Goal: Entertainment & Leisure: Consume media (video, audio)

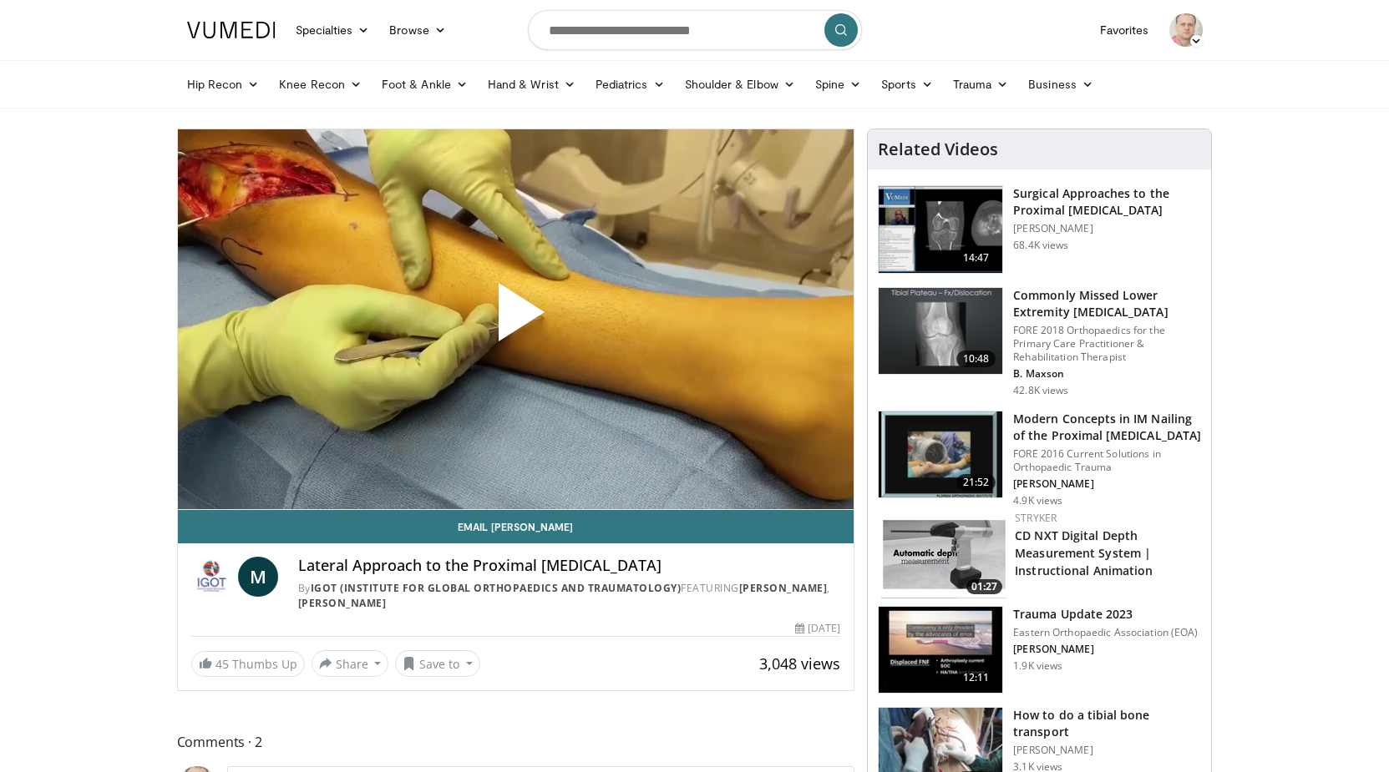
click at [515, 319] on span "Video Player" at bounding box center [515, 319] width 0 height 0
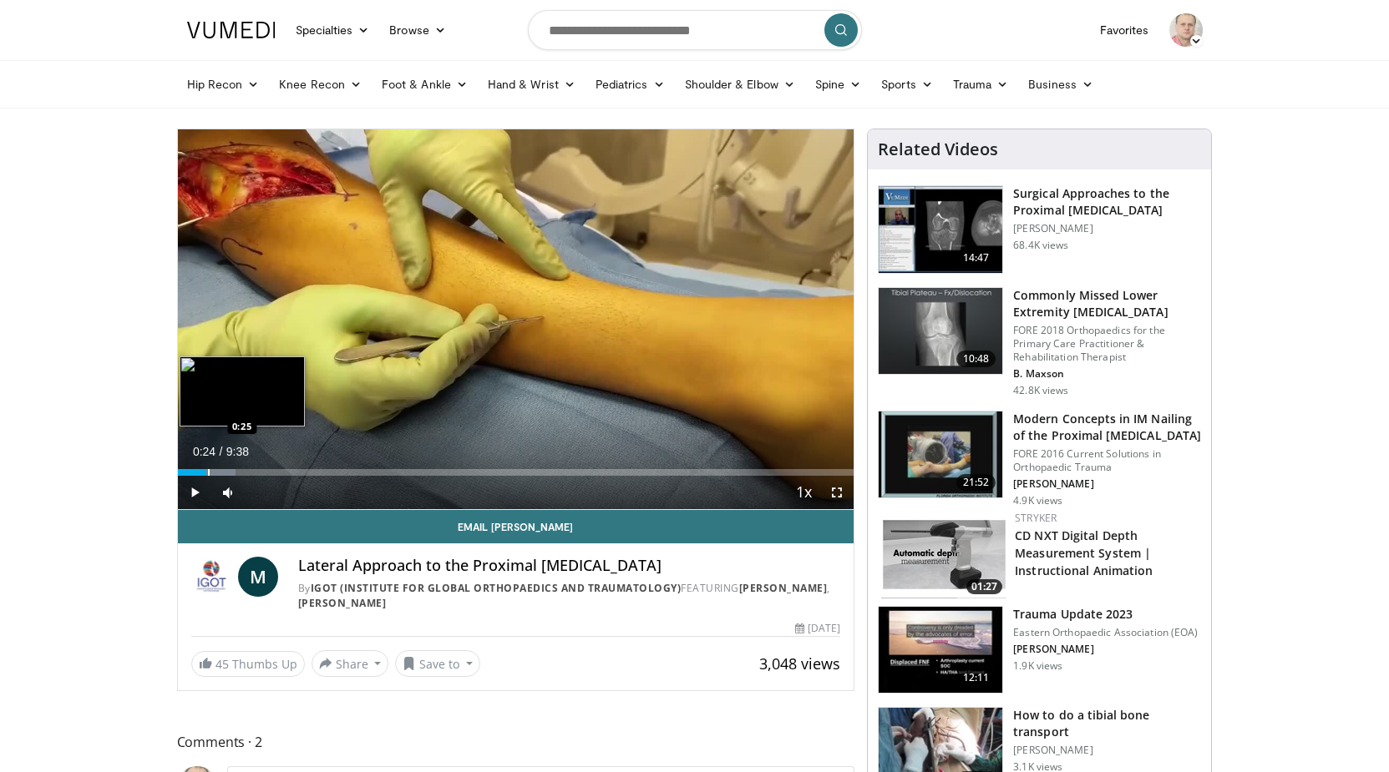
click at [206, 471] on div "Loaded : 8.56% 0:24 0:25" at bounding box center [516, 472] width 676 height 7
click at [227, 472] on div "Progress Bar" at bounding box center [228, 472] width 2 height 7
click at [251, 470] on div "Loaded : 18.85% 0:44 1:02" at bounding box center [516, 472] width 676 height 7
click at [267, 471] on div "Progress Bar" at bounding box center [268, 472] width 97 height 7
click at [298, 466] on div "Loaded : 25.71% 1:22 1:42" at bounding box center [516, 468] width 676 height 16
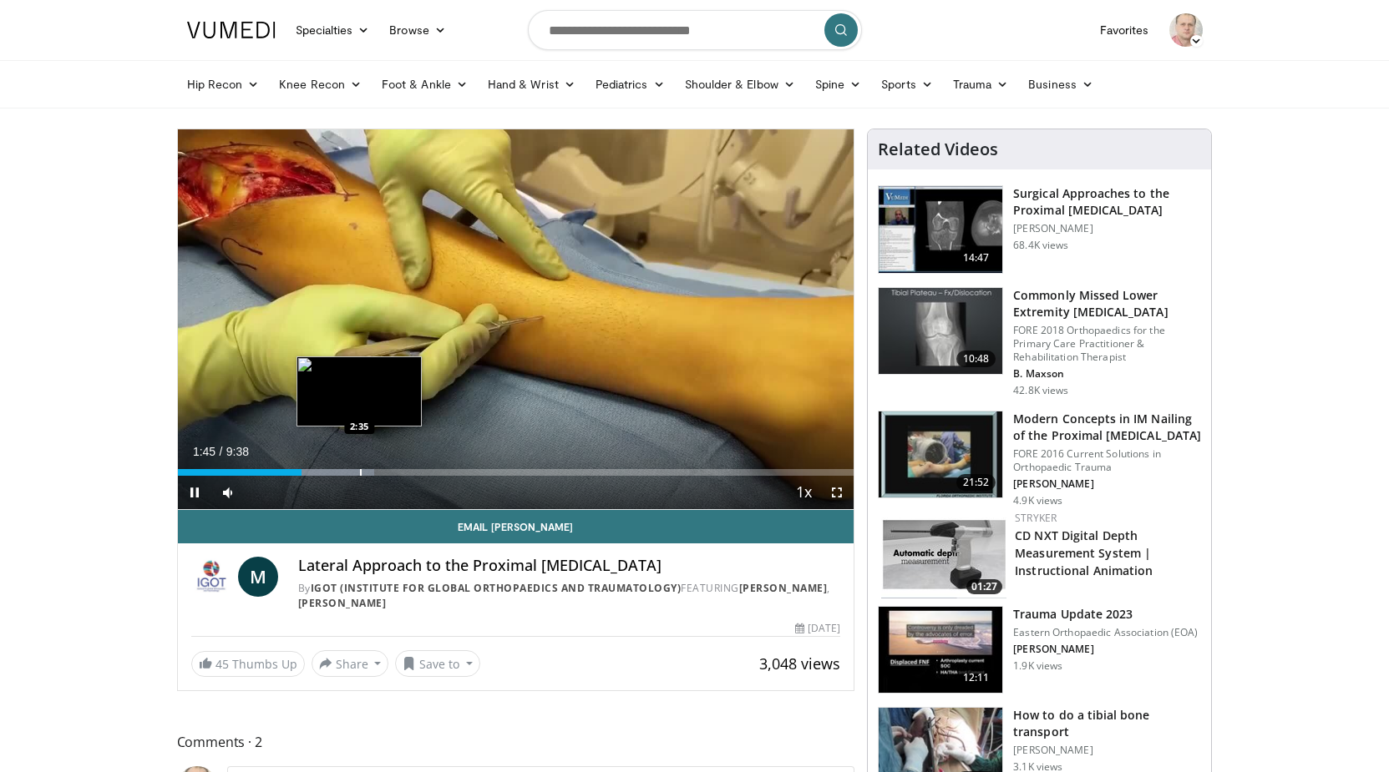
click at [359, 468] on div "Loaded : 29.14% 1:45 2:35" at bounding box center [516, 468] width 676 height 16
click at [387, 470] on div "Progress Bar" at bounding box center [387, 472] width 2 height 7
click at [429, 471] on div "Progress Bar" at bounding box center [430, 472] width 2 height 7
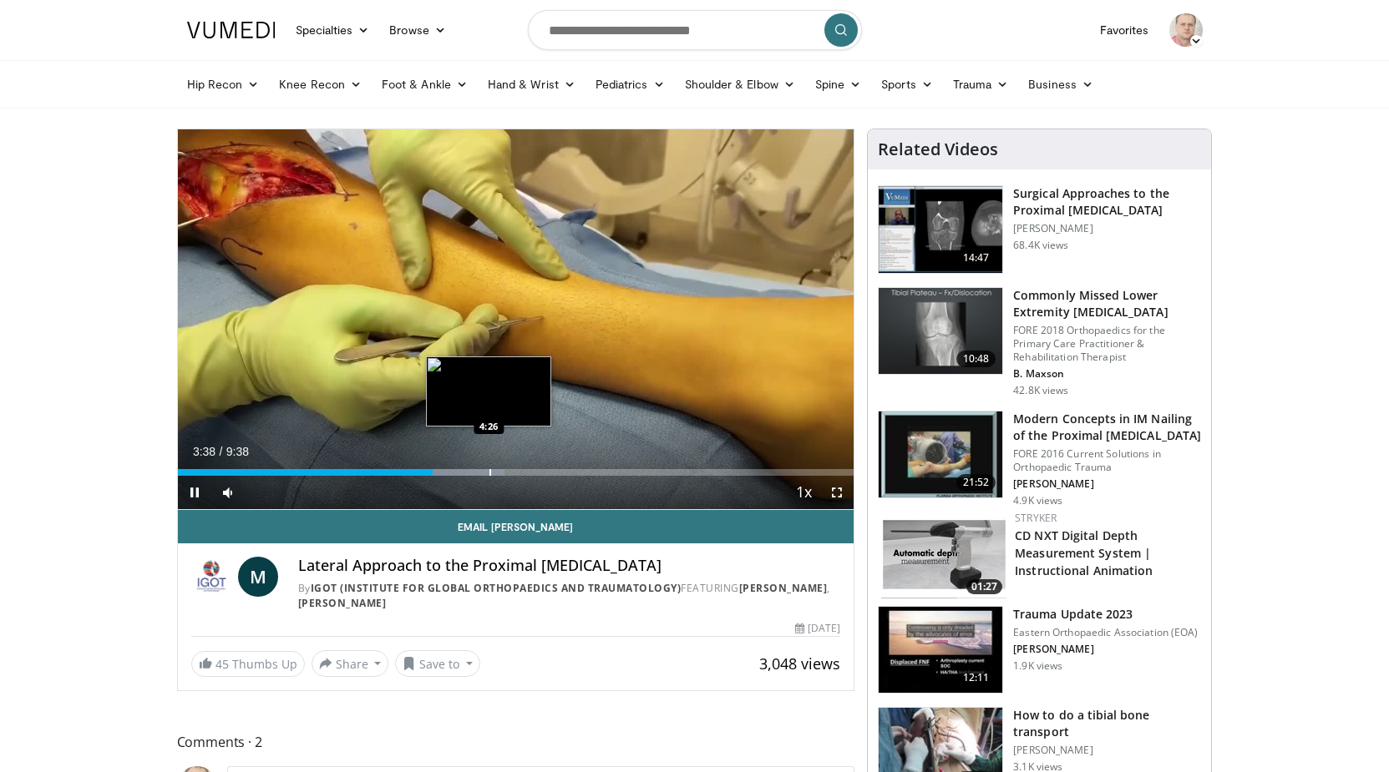
click at [488, 468] on div "Loaded : 48.40% 3:38 4:26" at bounding box center [516, 468] width 676 height 16
click at [523, 473] on div "Loaded : 58.29% 4:54 4:55" at bounding box center [516, 472] width 676 height 7
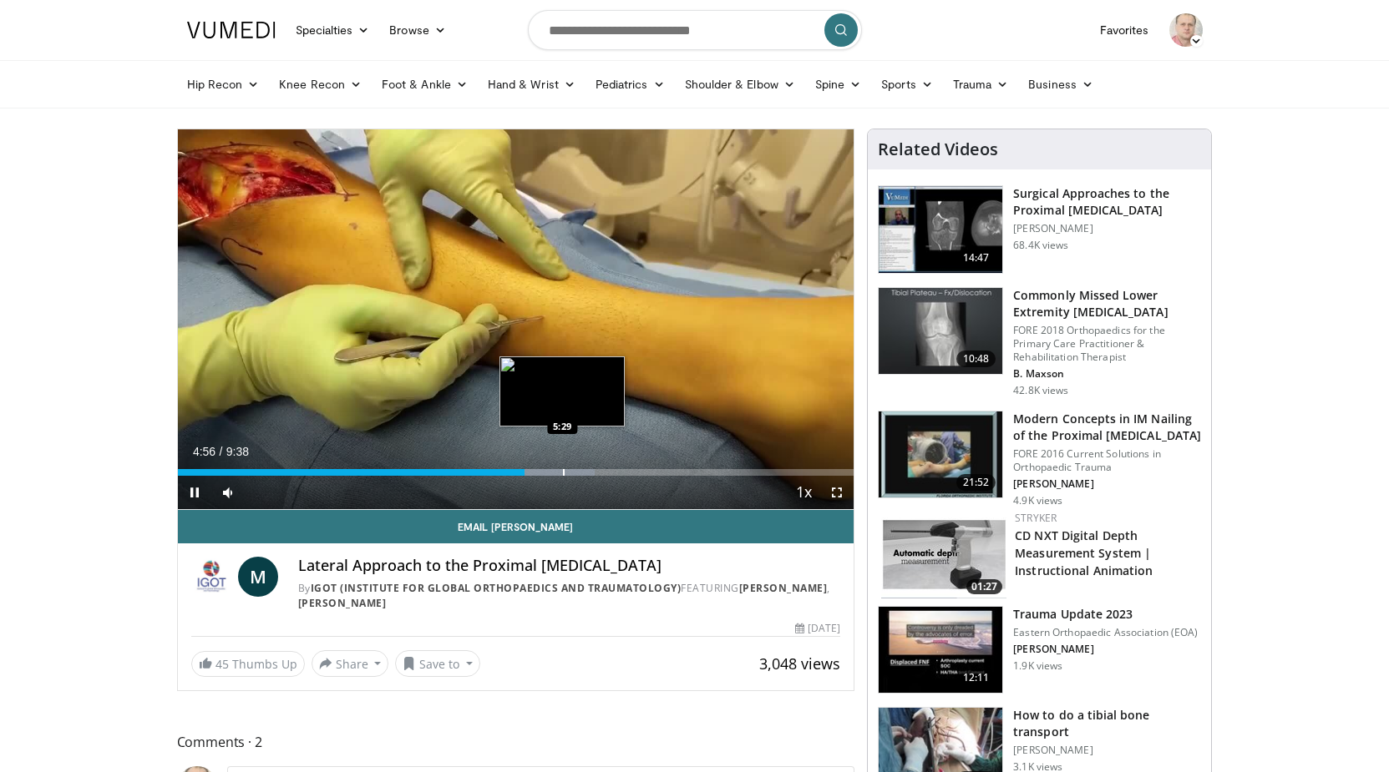
click at [562, 470] on div "Loaded : 61.72% 4:57 5:29" at bounding box center [516, 472] width 676 height 7
click at [593, 475] on div "Loaded : 67.41% 5:55 5:55" at bounding box center [516, 472] width 676 height 7
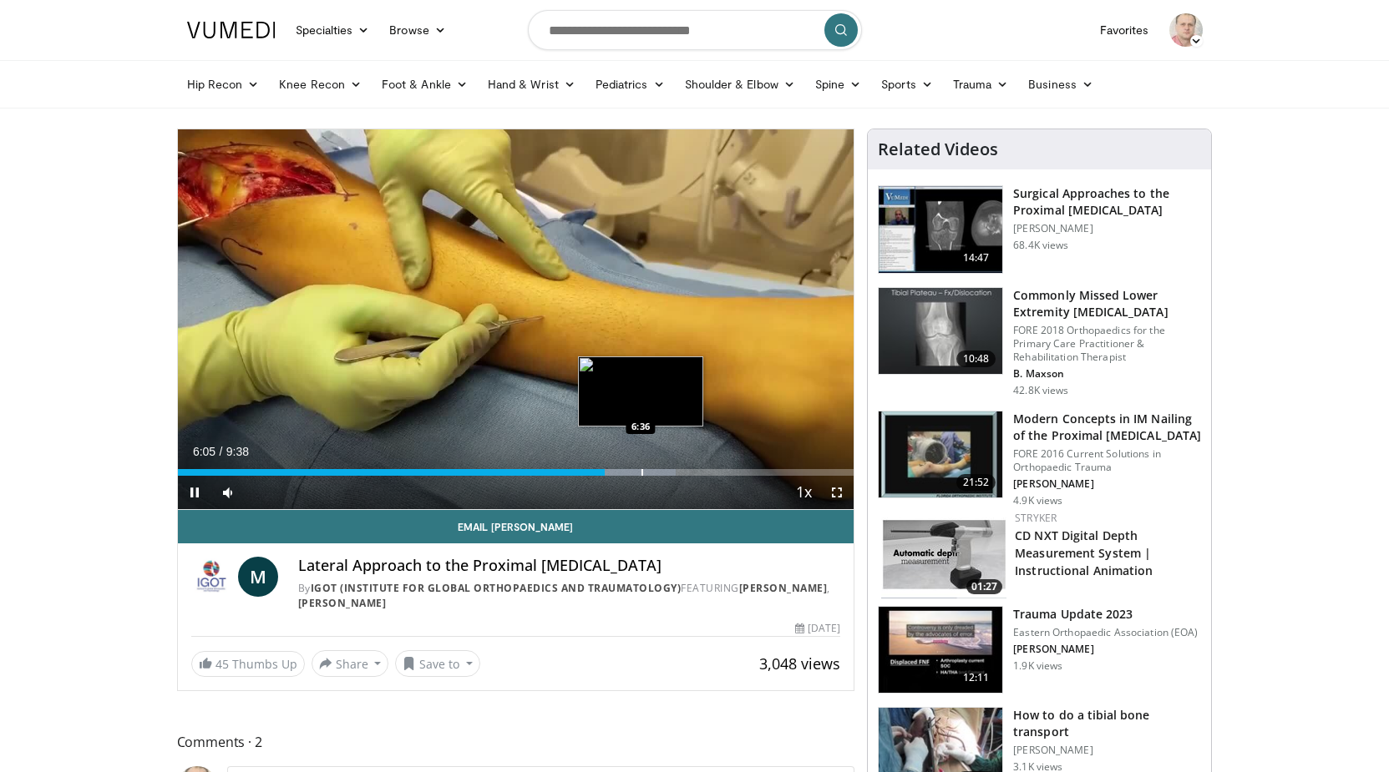
click at [641, 475] on div "Progress Bar" at bounding box center [642, 472] width 2 height 7
click at [664, 475] on div "Loaded : 79.51% 6:55 6:56" at bounding box center [516, 472] width 676 height 7
click at [694, 466] on div "Loaded : 82.97% 6:58 7:22" at bounding box center [516, 468] width 676 height 16
click at [192, 494] on span "Video Player" at bounding box center [194, 492] width 33 height 33
